Goal: Task Accomplishment & Management: Complete application form

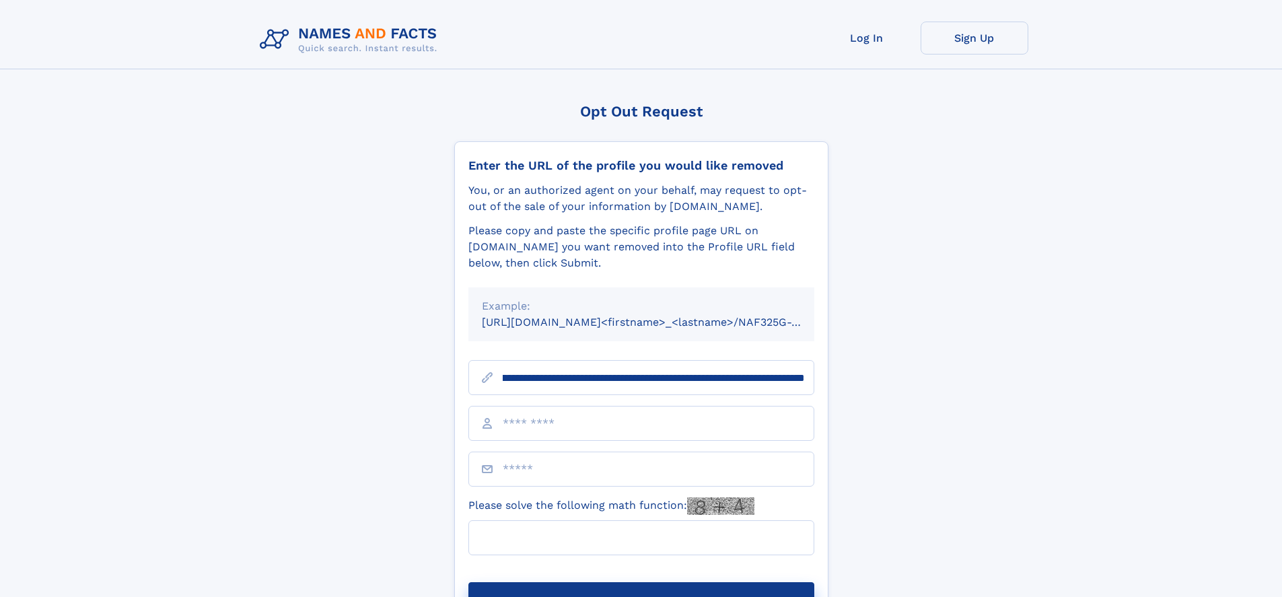
scroll to position [0, 146]
type input "**********"
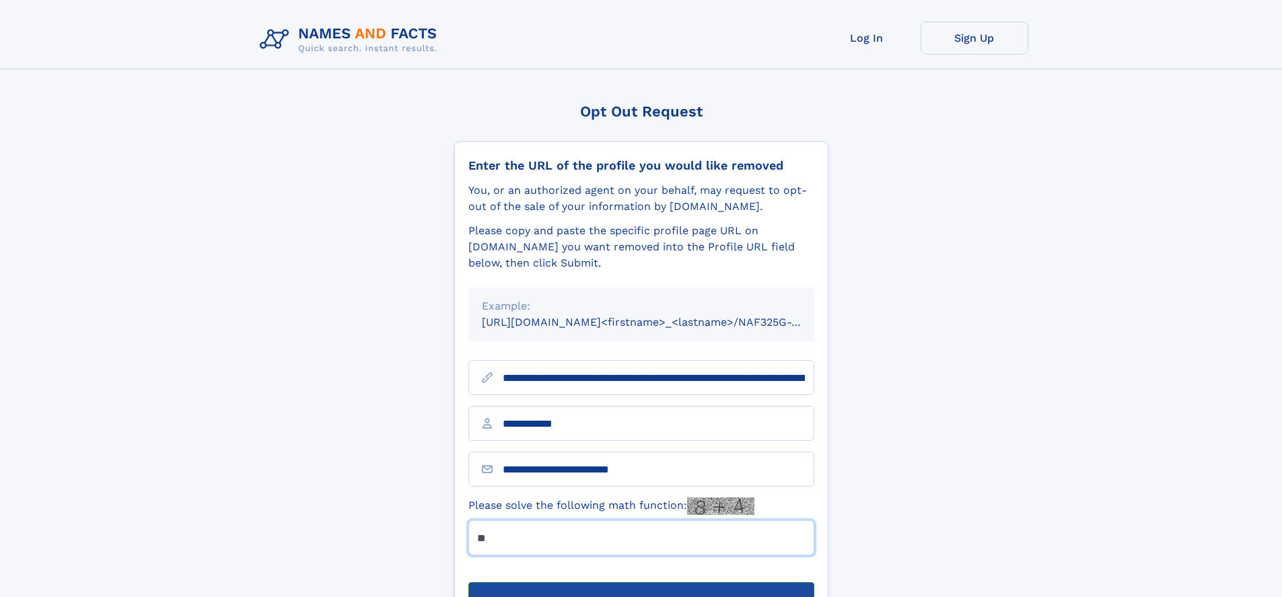
type input "**"
click at [640, 582] on button "Submit Opt Out Request" at bounding box center [641, 603] width 346 height 43
